Goal: Transaction & Acquisition: Purchase product/service

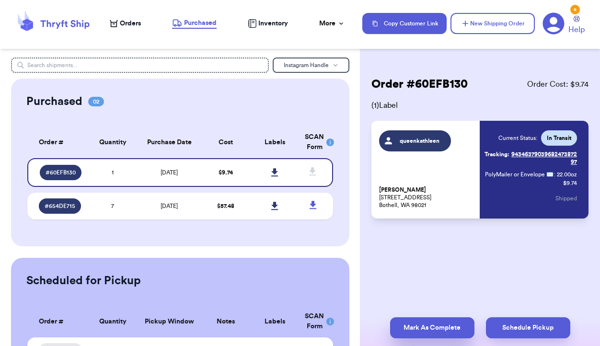
click at [420, 322] on button "Mark As Complete" at bounding box center [432, 327] width 84 height 21
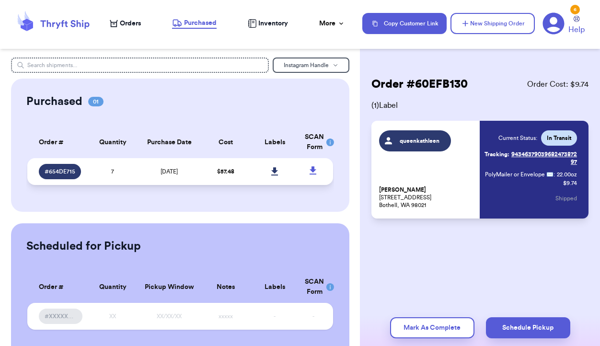
click at [205, 172] on td "$ 57.48" at bounding box center [225, 171] width 49 height 27
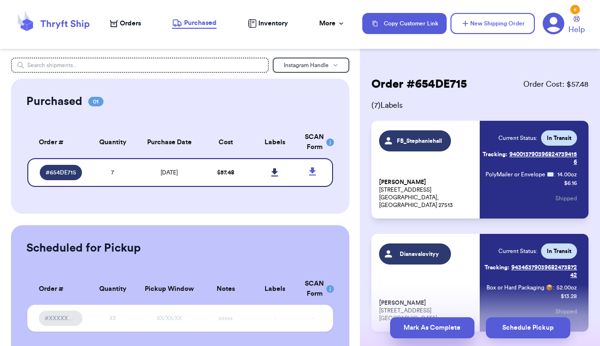
click at [428, 331] on button "Mark As Complete" at bounding box center [432, 327] width 84 height 21
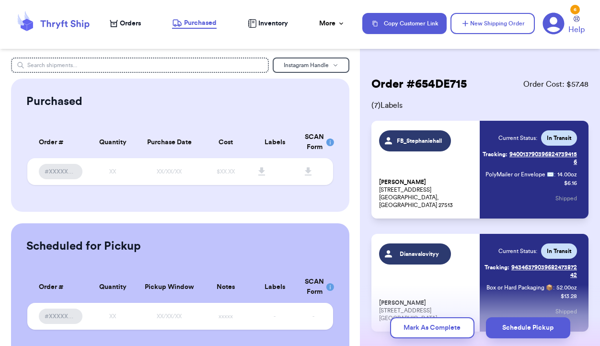
click at [129, 25] on span "Orders" at bounding box center [130, 24] width 21 height 10
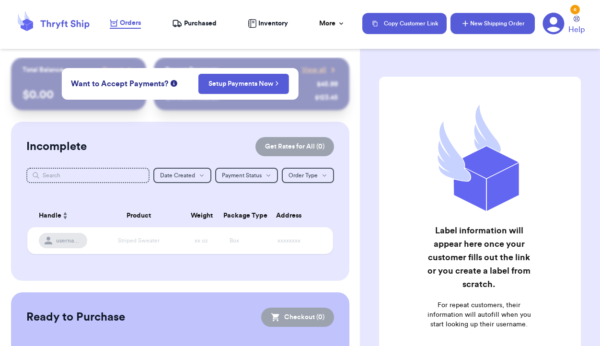
click at [499, 24] on button "New Shipping Order" at bounding box center [492, 23] width 84 height 21
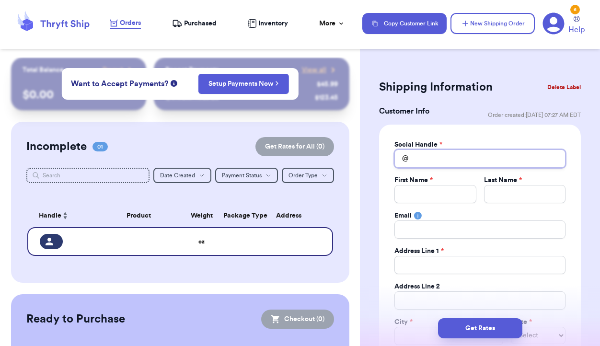
click at [433, 159] on input "Total Amount Paid" at bounding box center [479, 158] width 171 height 18
type input "F"
type input "FB"
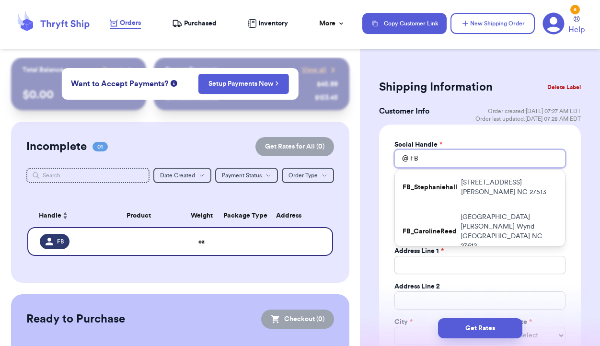
type input "FB_"
type input "FB_H"
type input "FB_Ha"
type input "FB_Hal"
type input "FB_Hall"
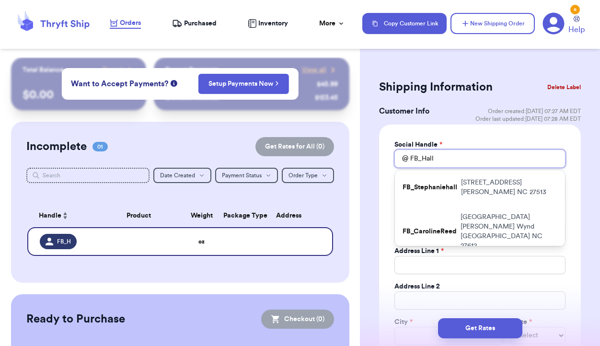
type input "FB_Halli"
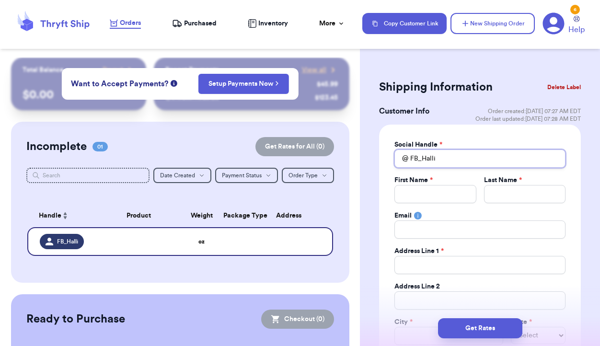
type input "FB_HalliW"
type input "FB_HalliWi"
type input "FB_HalliWil"
type input "FB_HalliWill"
type input "FB_HalliWilli"
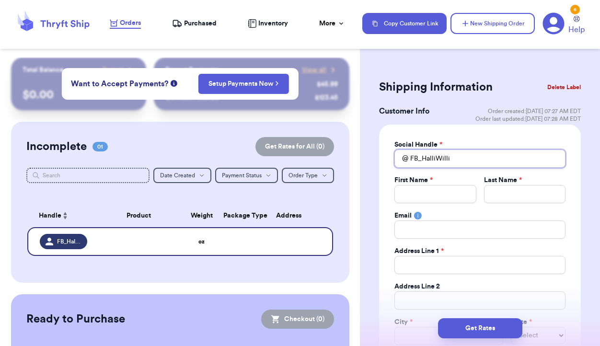
type input "FB_HalliWillis"
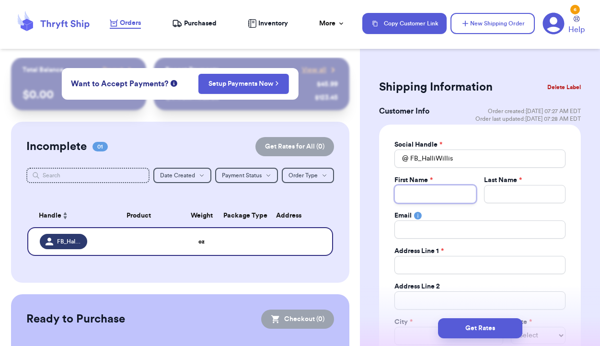
click at [420, 200] on input "Total Amount Paid" at bounding box center [434, 194] width 81 height 18
type input "H"
type input "Ha"
type input "Hal"
type input "Hall"
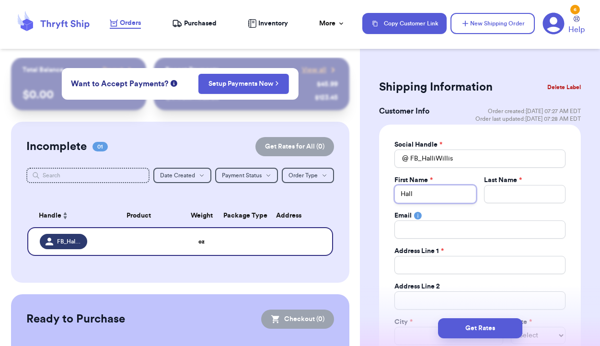
type input "Halli"
type input "W"
type input "Wi"
type input "Wil"
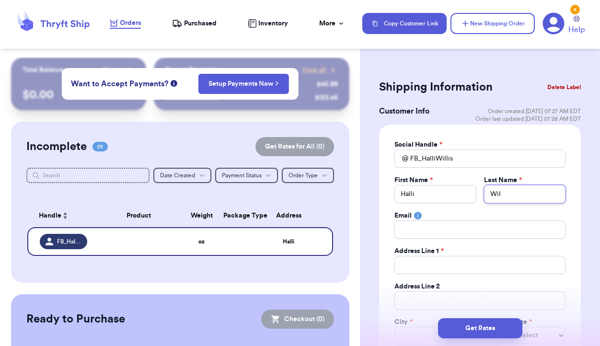
type input "Will"
type input "[PERSON_NAME]"
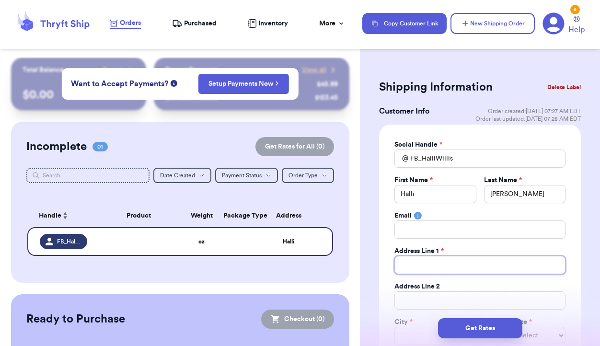
click at [420, 261] on input "Total Amount Paid" at bounding box center [479, 265] width 171 height 18
type input "1"
type input "18"
type input "180"
type input "1809"
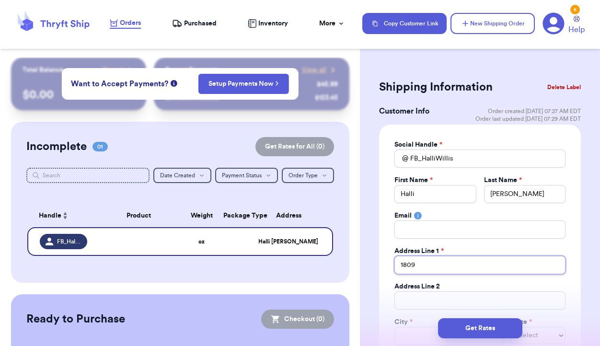
type input "1809"
type input "1809 R"
type input "1809 Ro"
type input "1809 [PERSON_NAME]"
type input "1809 Rond"
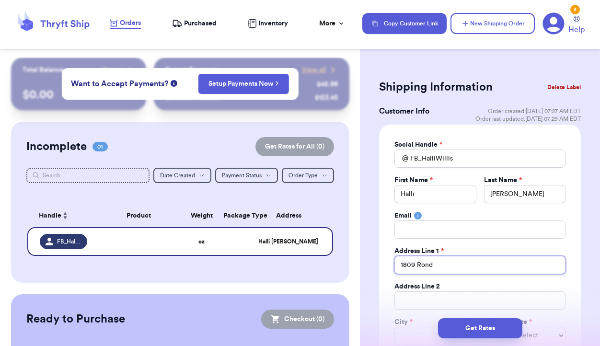
type input "1809 Rondo"
type input "1809 Rondo D"
type input "1809 Rondo Dr"
type input "1809 Rondo Dr."
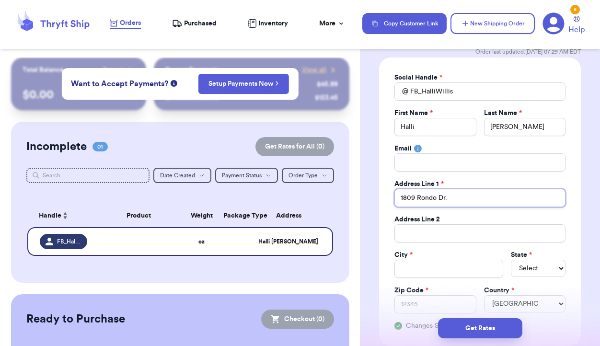
scroll to position [71, 0]
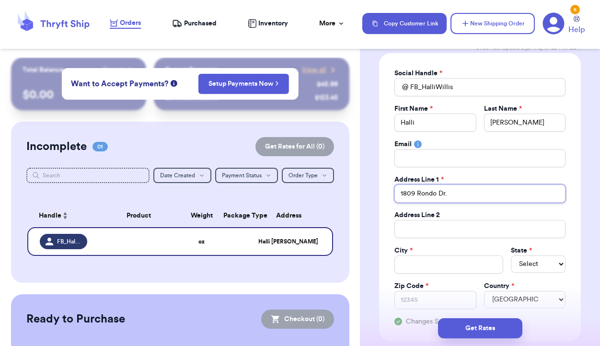
type input "1809 Rondo Dr."
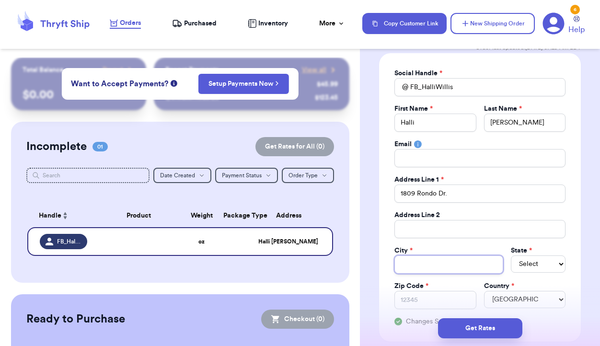
click at [435, 264] on input "Total Amount Paid" at bounding box center [448, 264] width 109 height 18
type input "G"
type input "Gr"
type input "Gre"
type input "Gree"
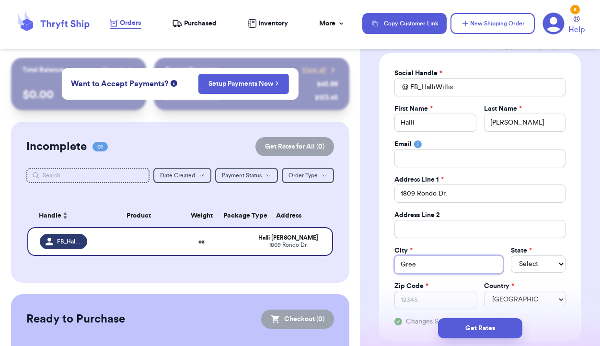
type input "Green"
type input "Greenv"
type input "Greenvi"
type input "Greenvil"
type input "[GEOGRAPHIC_DATA]"
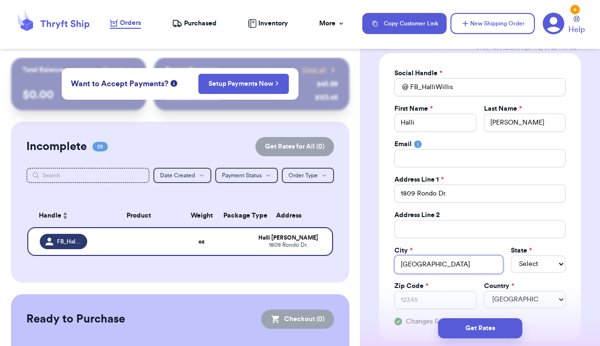
type input "[GEOGRAPHIC_DATA]"
click at [547, 266] on select "Select AL AK AZ AR CA CO [GEOGRAPHIC_DATA] DE DC [GEOGRAPHIC_DATA] [GEOGRAPHIC_…" at bounding box center [538, 263] width 55 height 17
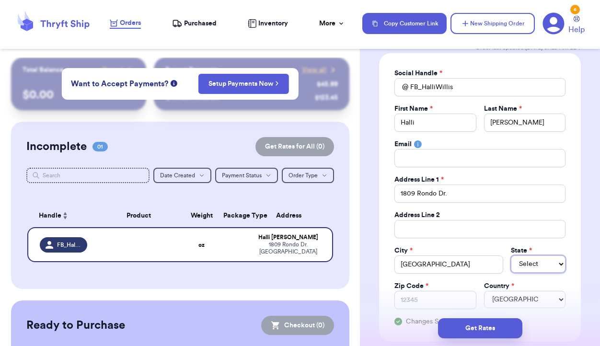
select select "NC"
click at [447, 295] on input "Zip Code *" at bounding box center [434, 300] width 81 height 18
type input "2"
type input "27"
type input "278"
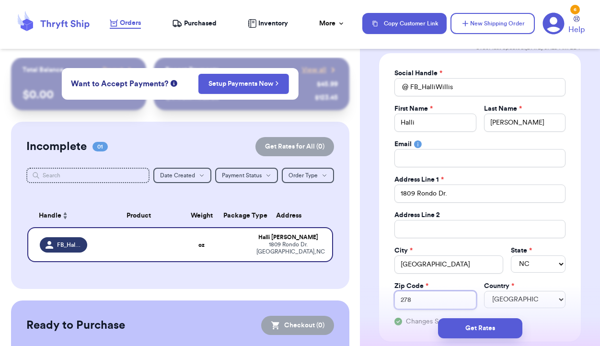
type input "2785"
type input "27858"
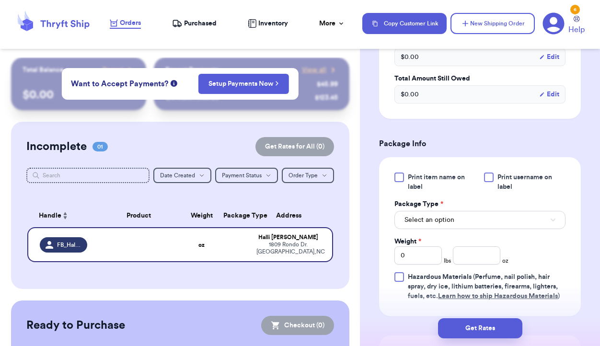
scroll to position [498, 0]
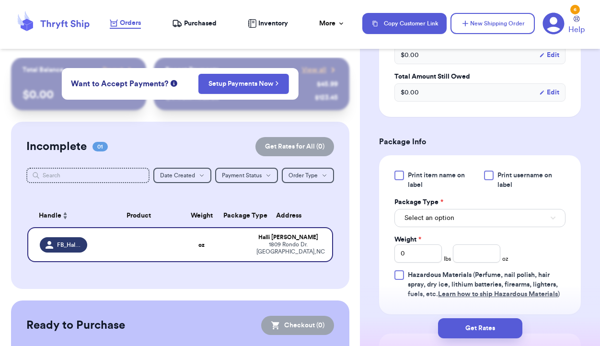
type input "27858"
click at [481, 216] on button "Select an option" at bounding box center [479, 218] width 171 height 18
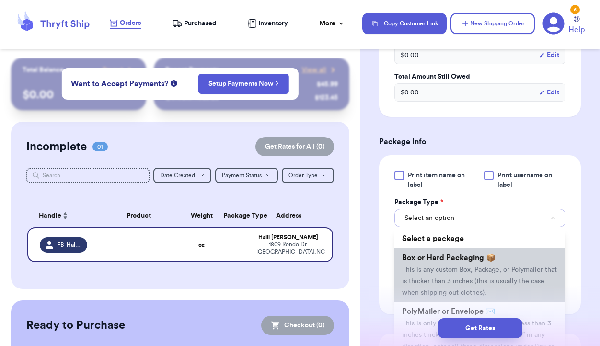
scroll to position [40, 0]
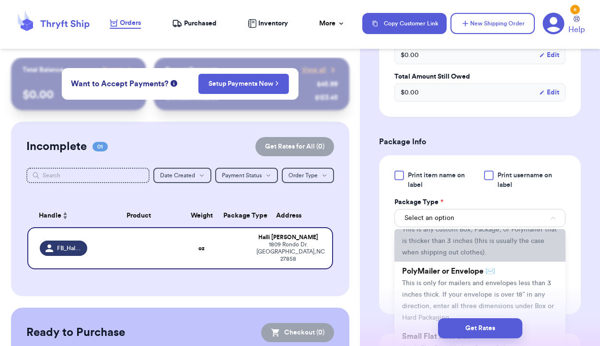
click at [463, 252] on span "This is any custom Box, Package, or Polymailer that is thicker than 3 inches (t…" at bounding box center [479, 241] width 155 height 30
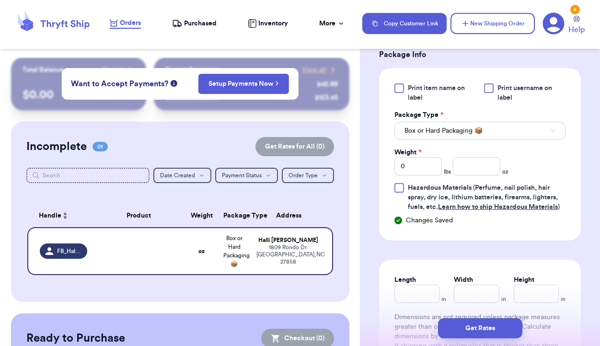
scroll to position [587, 0]
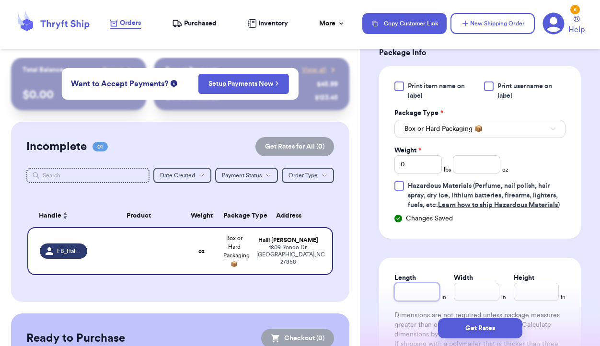
click at [416, 287] on input "Length" at bounding box center [416, 292] width 45 height 18
type input "1"
type input "13"
click at [491, 292] on input "Width *" at bounding box center [476, 292] width 45 height 18
type input "1"
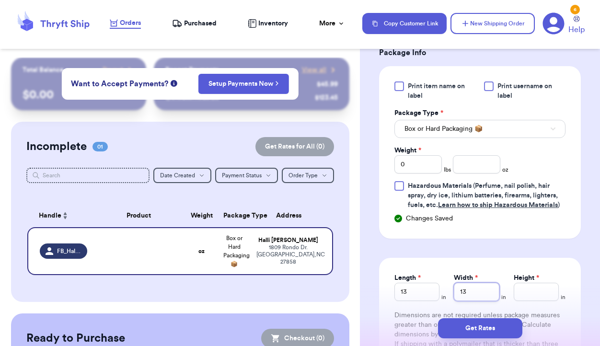
type input "13"
click at [520, 296] on input "Height *" at bounding box center [536, 292] width 45 height 18
type input "4"
click at [479, 164] on input "number" at bounding box center [476, 164] width 47 height 18
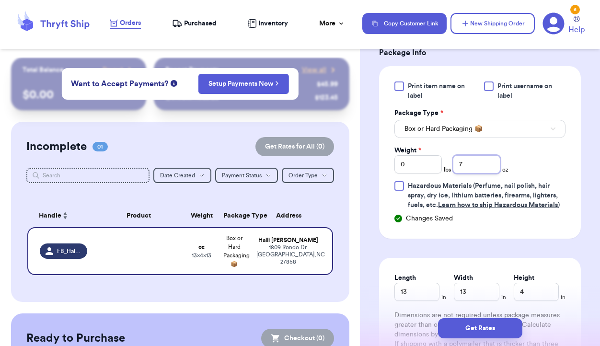
type input "7"
click at [423, 167] on input "0" at bounding box center [417, 164] width 47 height 18
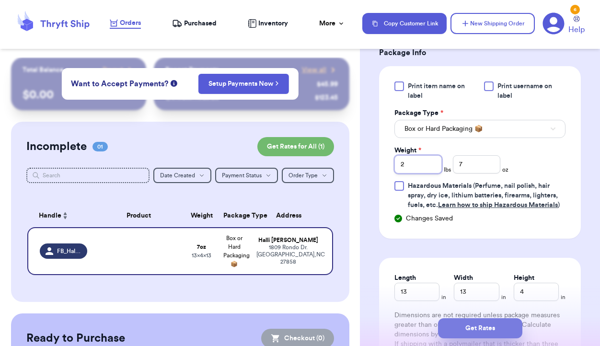
type input "2"
click at [484, 328] on button "Get Rates" at bounding box center [480, 328] width 84 height 20
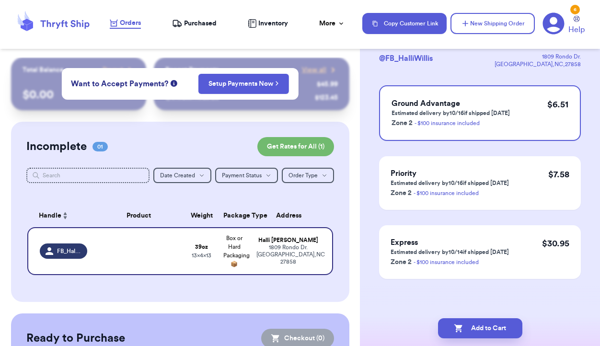
scroll to position [0, 0]
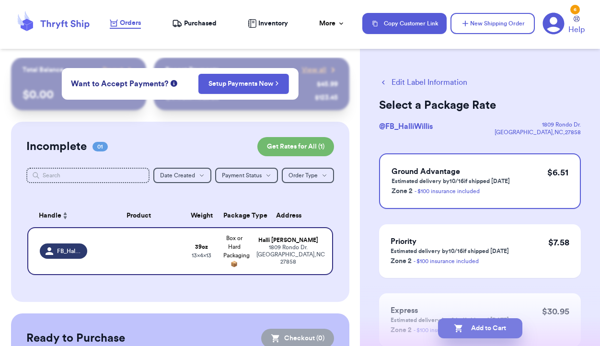
click at [478, 329] on button "Add to Cart" at bounding box center [480, 328] width 84 height 20
checkbox input "true"
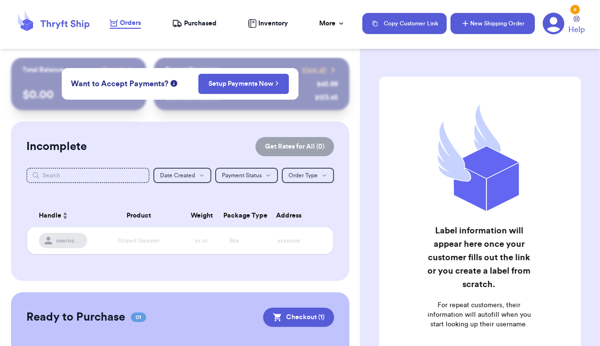
click at [491, 24] on button "New Shipping Order" at bounding box center [492, 23] width 84 height 21
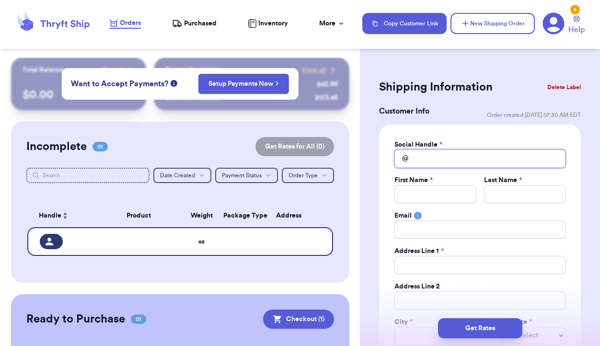
click at [438, 162] on input "Total Amount Paid" at bounding box center [479, 158] width 171 height 18
type input "F"
type input "FB"
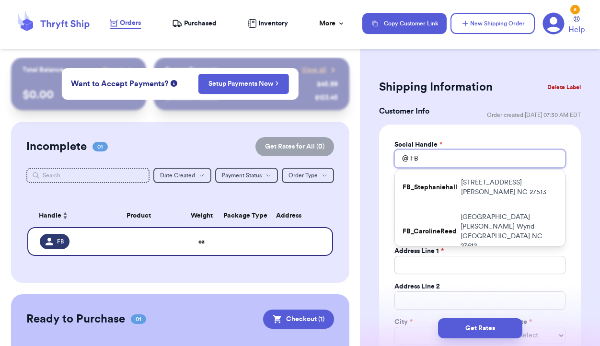
type input "FB_"
type input "FB_K"
type input "FB_KA"
type input "FB_KAt"
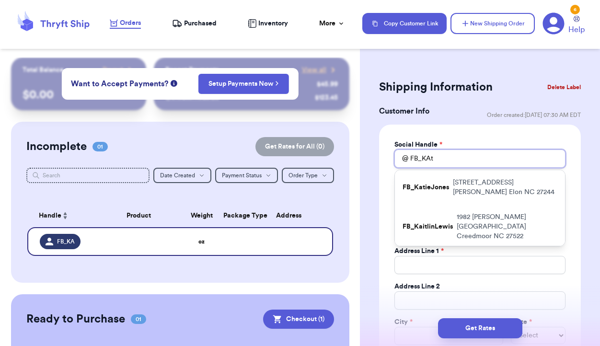
type input "FB_KAti"
type input "FB_KAtie"
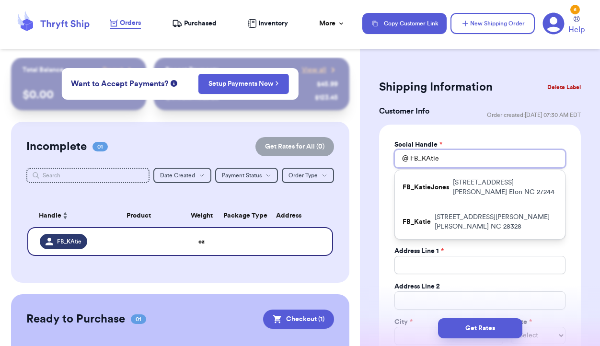
type input "FB_KAtiej"
type input "FB_KAtieja"
type input "FB_KAtiejao"
type input "FB_KAtiejaon"
type input "FB_KAtiejaone"
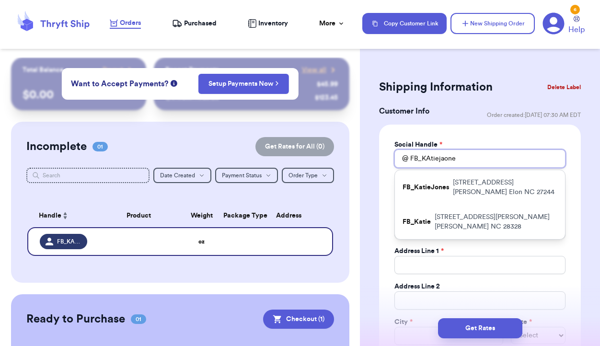
type input "FB_KAtiejaones"
type input "FB_KAtiejaone"
type input "FB_KAtiejaon"
type input "FB_KAtieja"
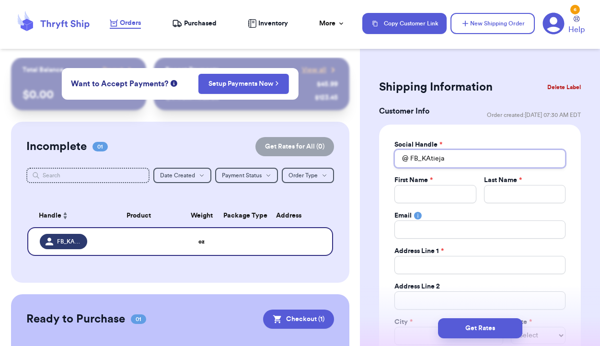
type input "FB_KAtiej"
type input "FB_KAtie"
type input "FB_KAti"
type input "FB_KAt"
type input "FB_KA"
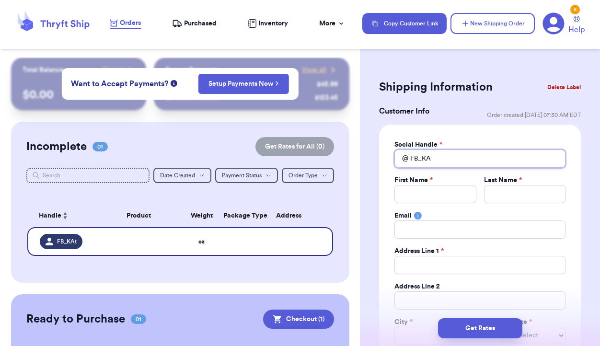
type input "FB_K"
type input "FB_Ka"
type input "FB_Kat"
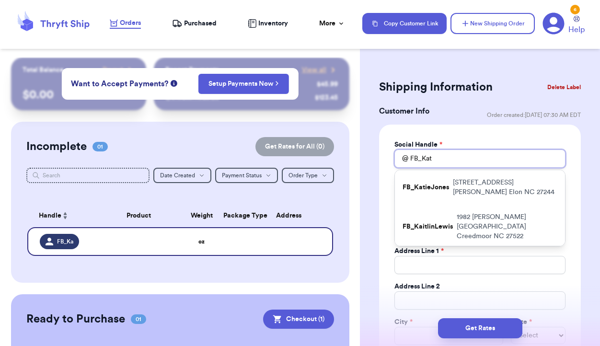
type input "FB_Kati"
type input "FB_Katie"
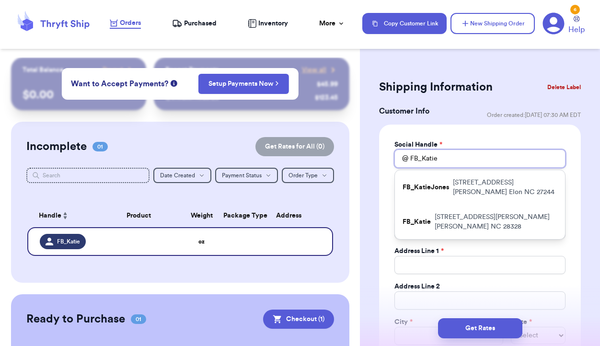
type input "FB_Katiej"
type input "FB_Katiejo"
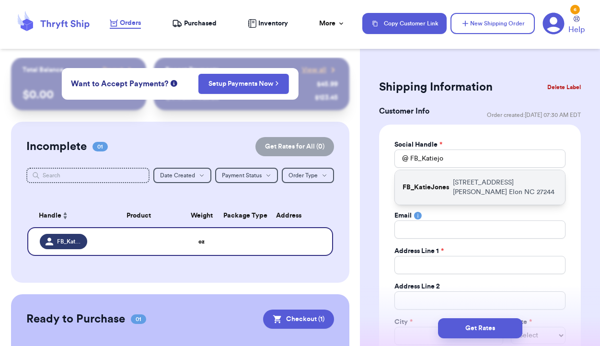
click at [453, 184] on p "[STREET_ADDRESS][PERSON_NAME]" at bounding box center [505, 187] width 104 height 19
type input "FB_KatieJones"
type input "[PERSON_NAME]"
type input "[STREET_ADDRESS][PERSON_NAME]"
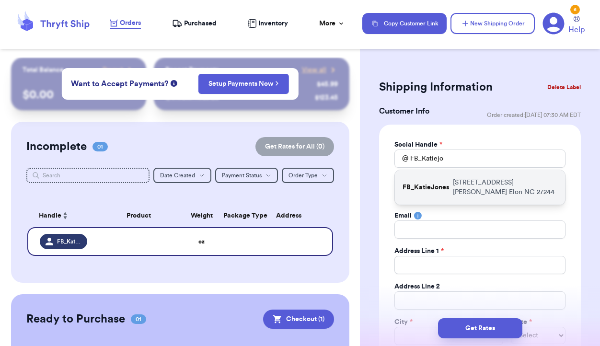
type input "Elon"
select select "NC"
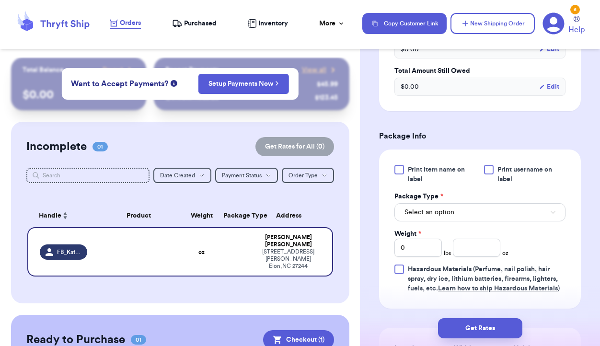
scroll to position [517, 0]
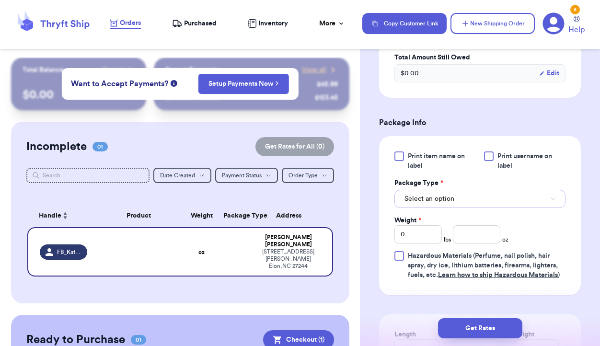
click at [481, 205] on button "Select an option" at bounding box center [479, 199] width 171 height 18
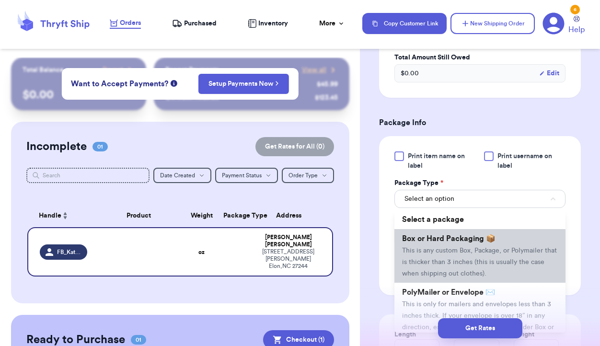
click at [473, 254] on span "This is any custom Box, Package, or Polymailer that is thicker than 3 inches (t…" at bounding box center [479, 262] width 155 height 30
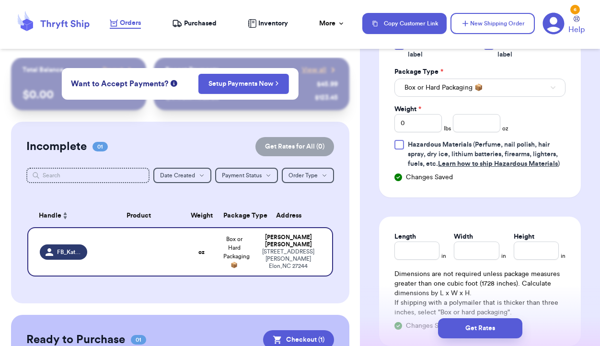
scroll to position [631, 0]
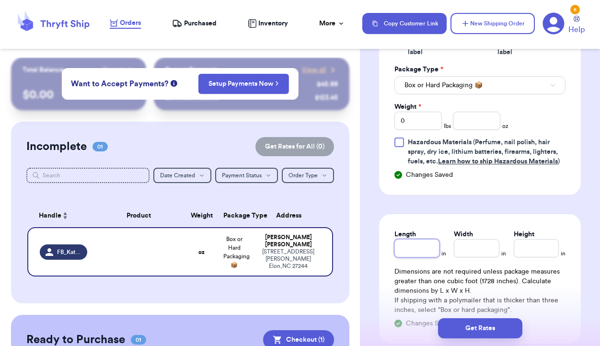
click at [430, 248] on input "Length" at bounding box center [416, 248] width 45 height 18
click at [476, 247] on input "Width *" at bounding box center [476, 248] width 45 height 18
click at [527, 252] on input "Height *" at bounding box center [536, 248] width 45 height 18
click at [469, 123] on input "number" at bounding box center [476, 121] width 47 height 18
click at [422, 120] on input "0" at bounding box center [417, 121] width 47 height 18
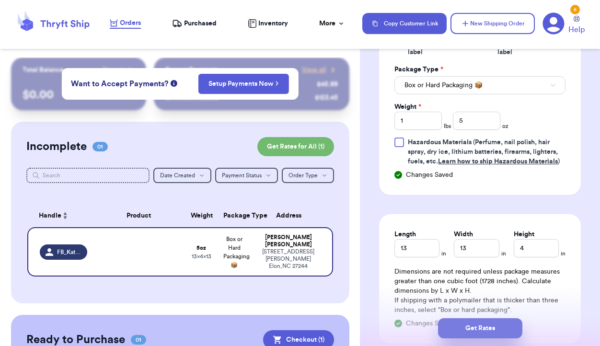
click at [480, 337] on button "Get Rates" at bounding box center [480, 328] width 84 height 20
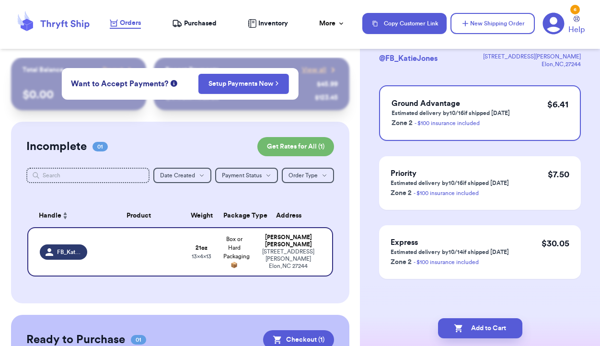
scroll to position [0, 0]
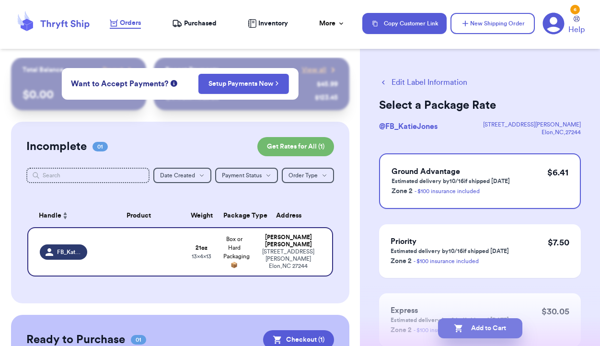
click at [474, 328] on button "Add to Cart" at bounding box center [480, 328] width 84 height 20
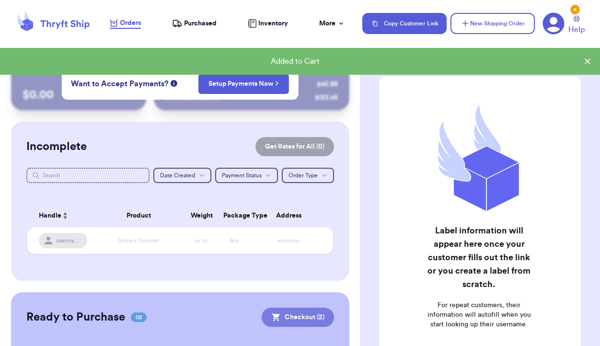
click at [304, 320] on button "Checkout ( 2 )" at bounding box center [298, 317] width 72 height 19
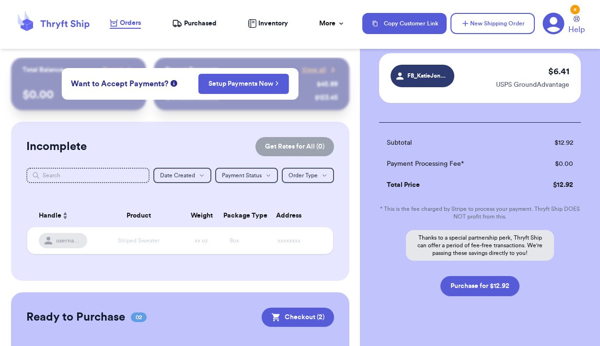
scroll to position [140, 0]
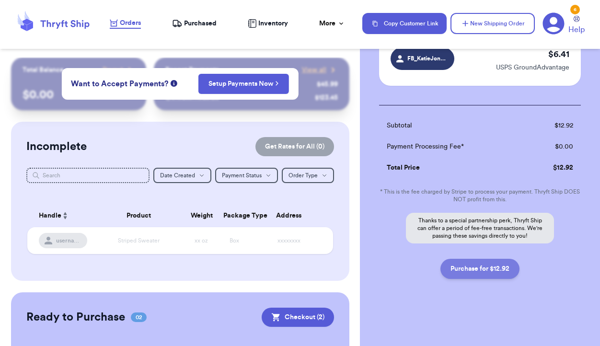
click at [476, 271] on button "Purchase for $12.92" at bounding box center [479, 269] width 79 height 20
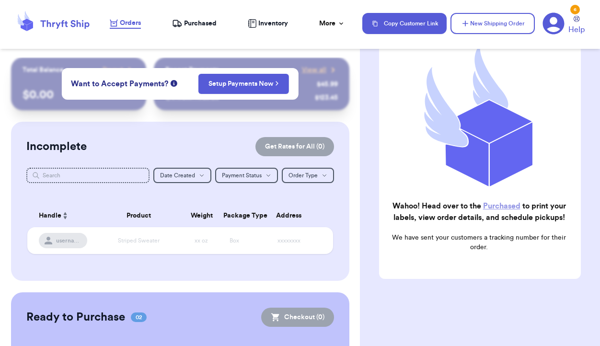
scroll to position [103, 0]
click at [183, 23] on div "Purchased" at bounding box center [194, 24] width 45 height 10
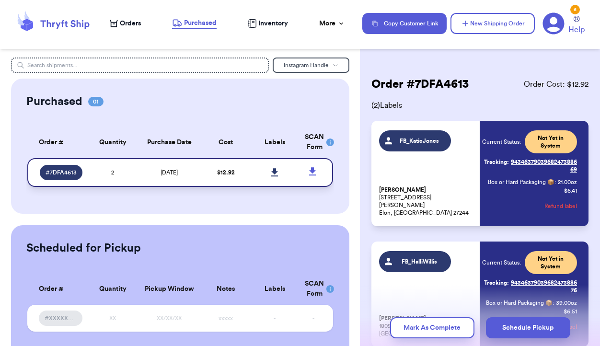
click at [274, 171] on icon at bounding box center [274, 172] width 7 height 8
